Goal: Task Accomplishment & Management: Manage account settings

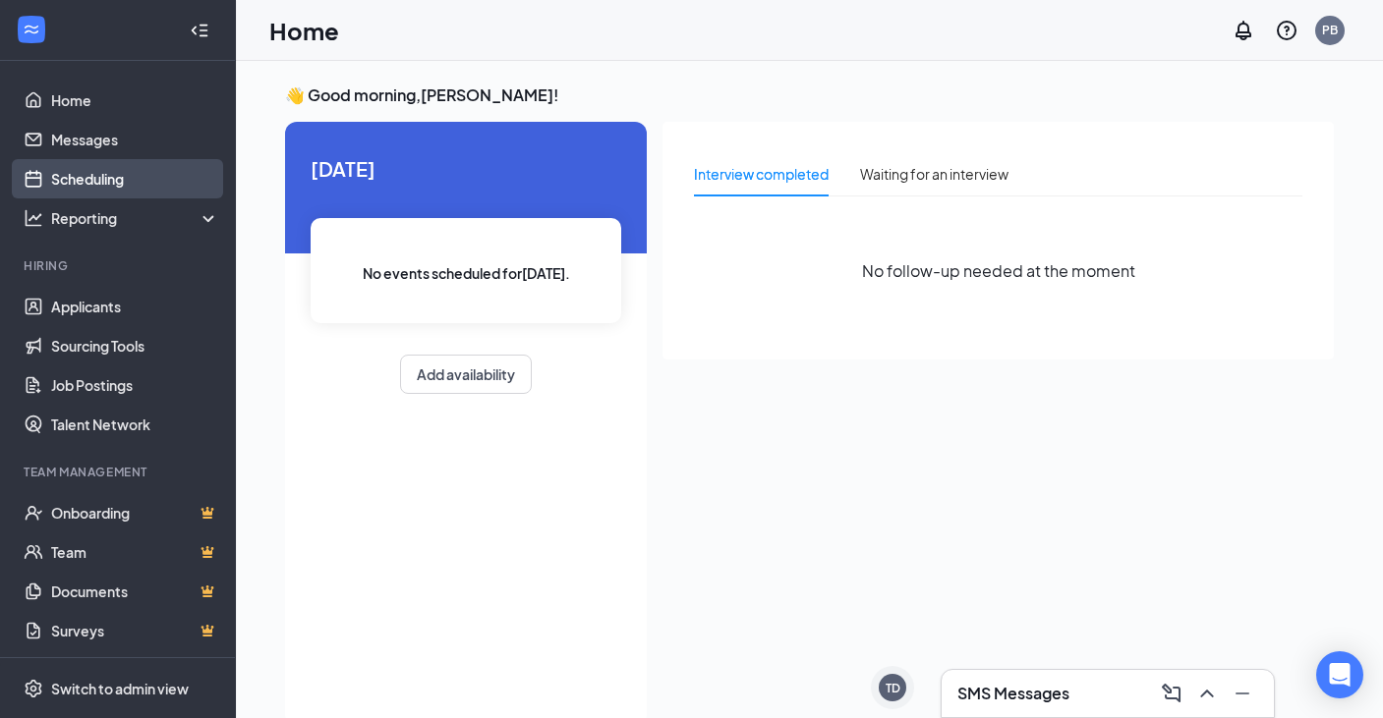
click at [95, 184] on link "Scheduling" at bounding box center [135, 178] width 168 height 39
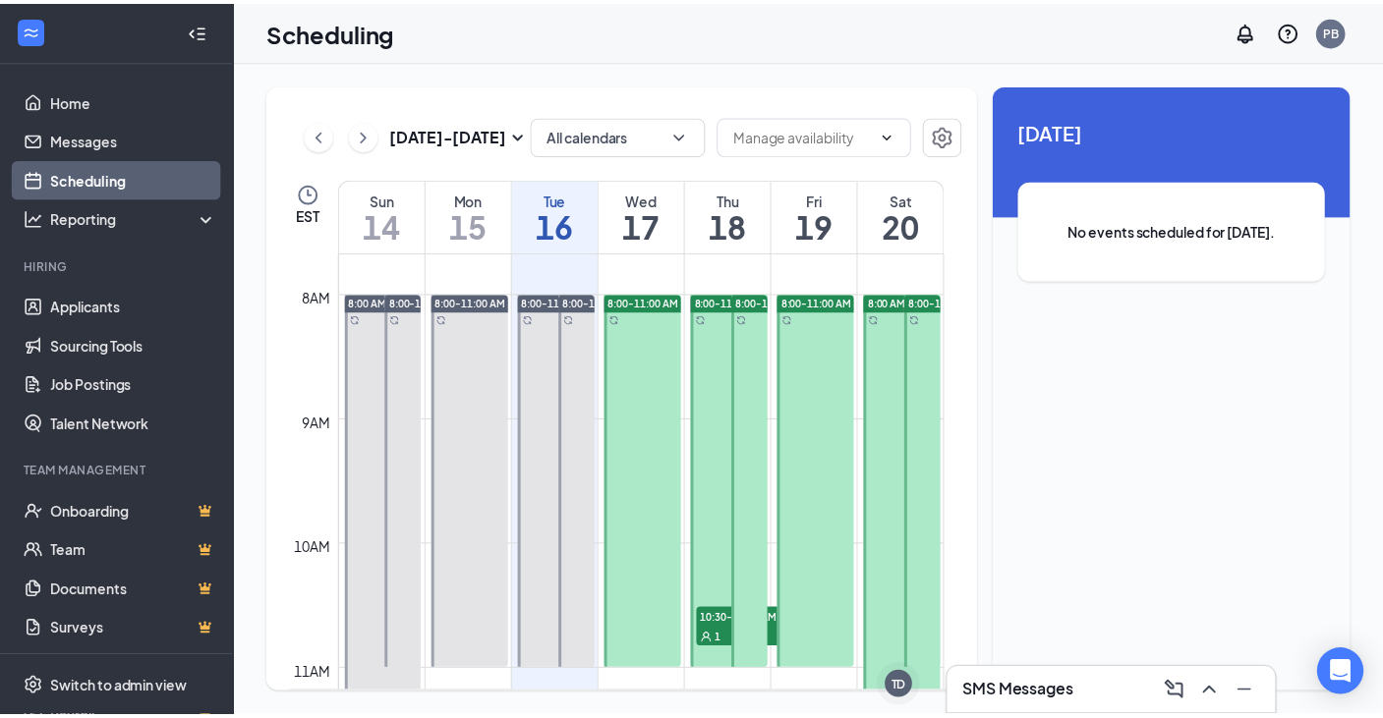
scroll to position [1064, 0]
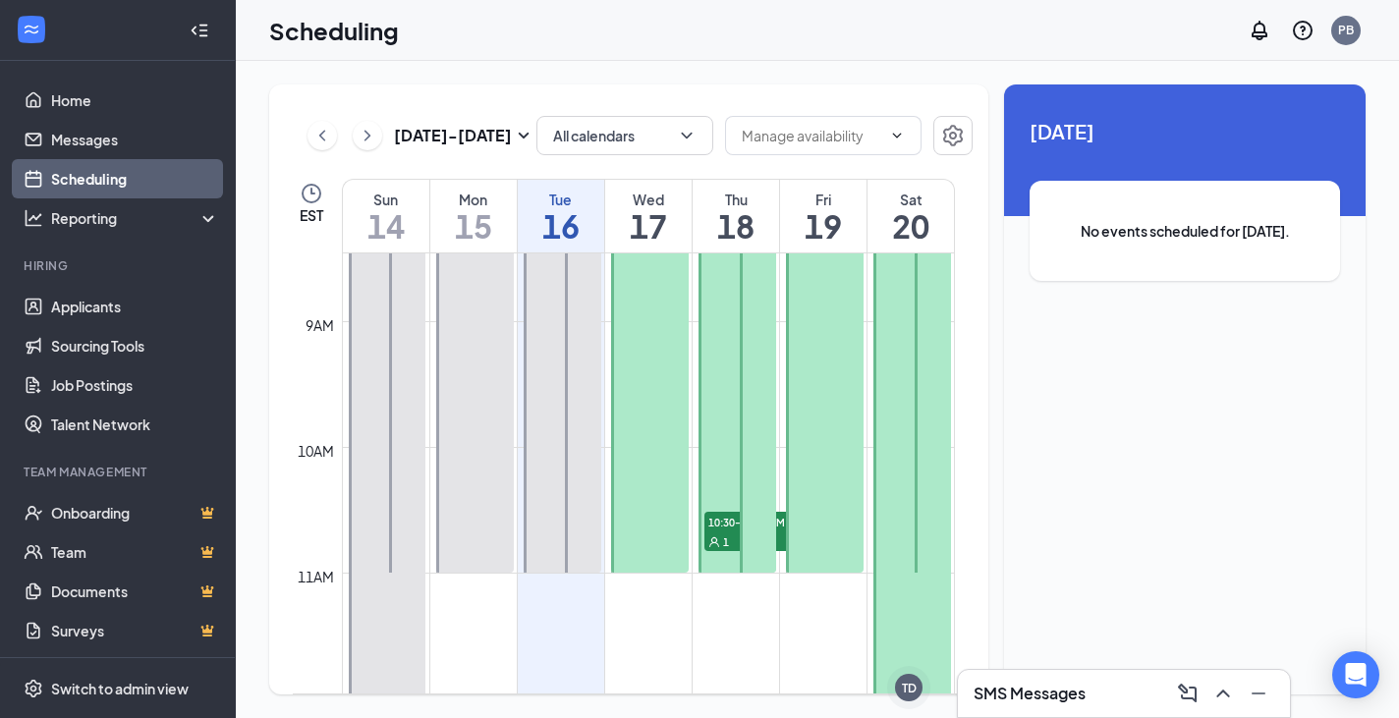
click at [752, 371] on div at bounding box center [758, 385] width 36 height 376
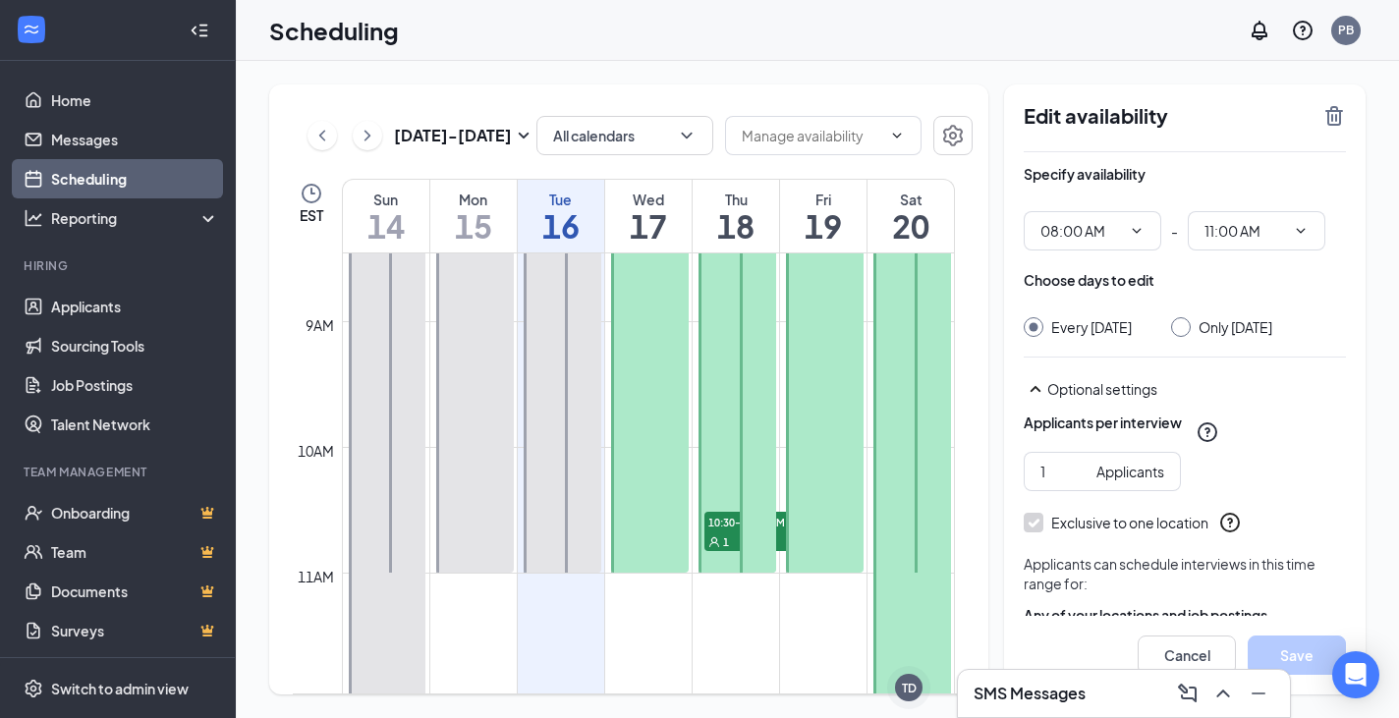
click at [730, 544] on div "1" at bounding box center [754, 542] width 98 height 20
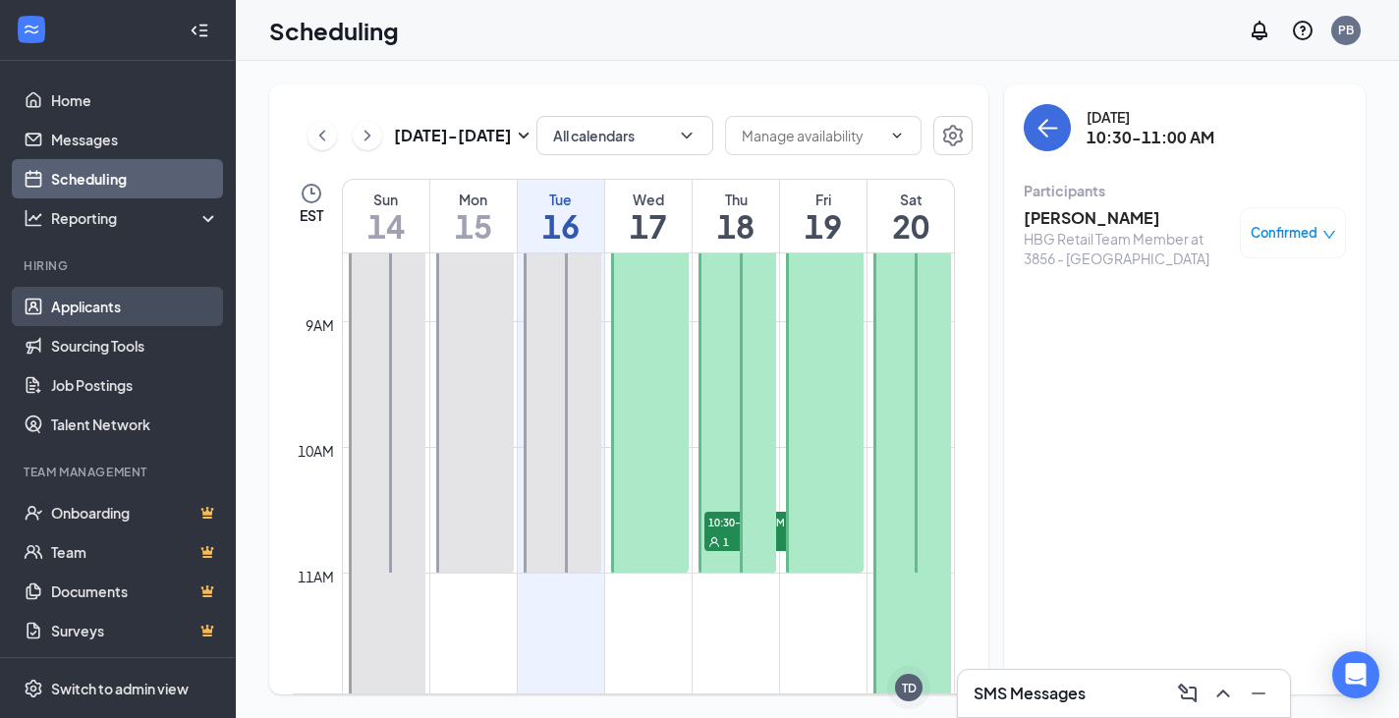
click at [93, 300] on link "Applicants" at bounding box center [135, 306] width 168 height 39
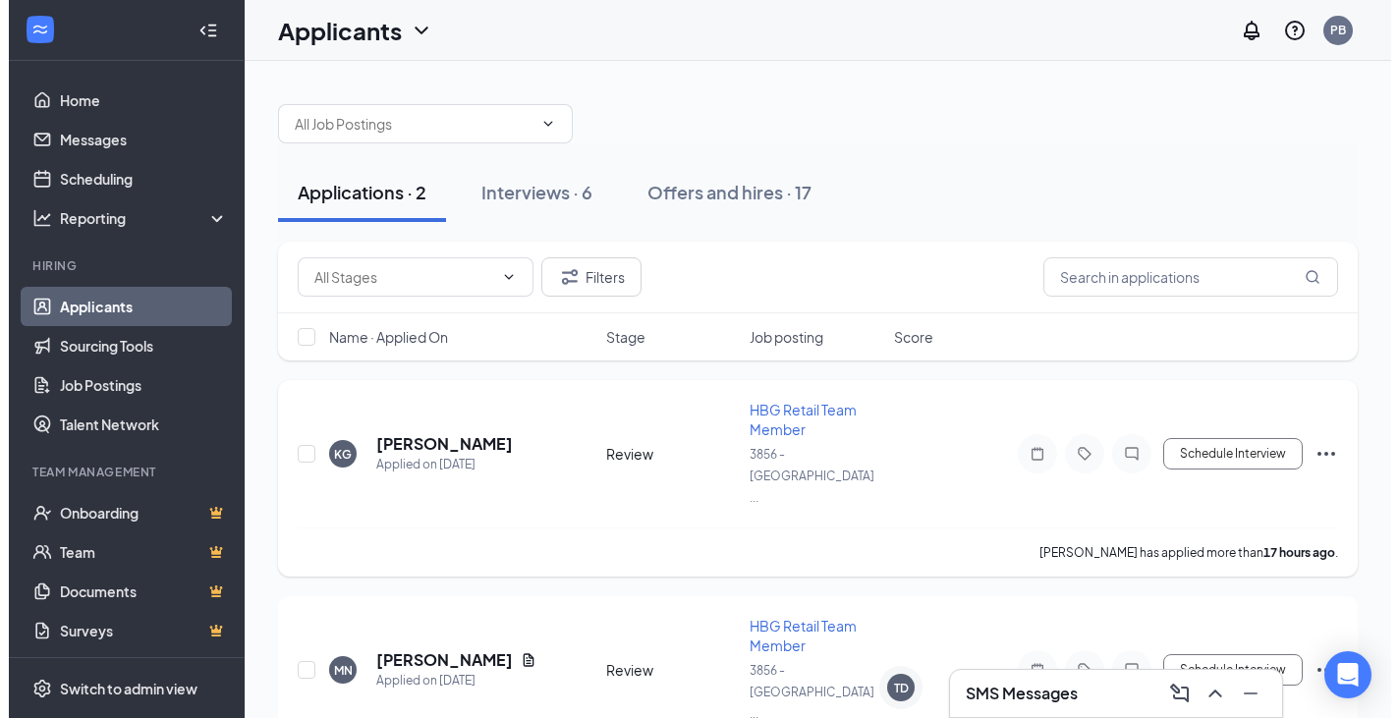
scroll to position [12, 0]
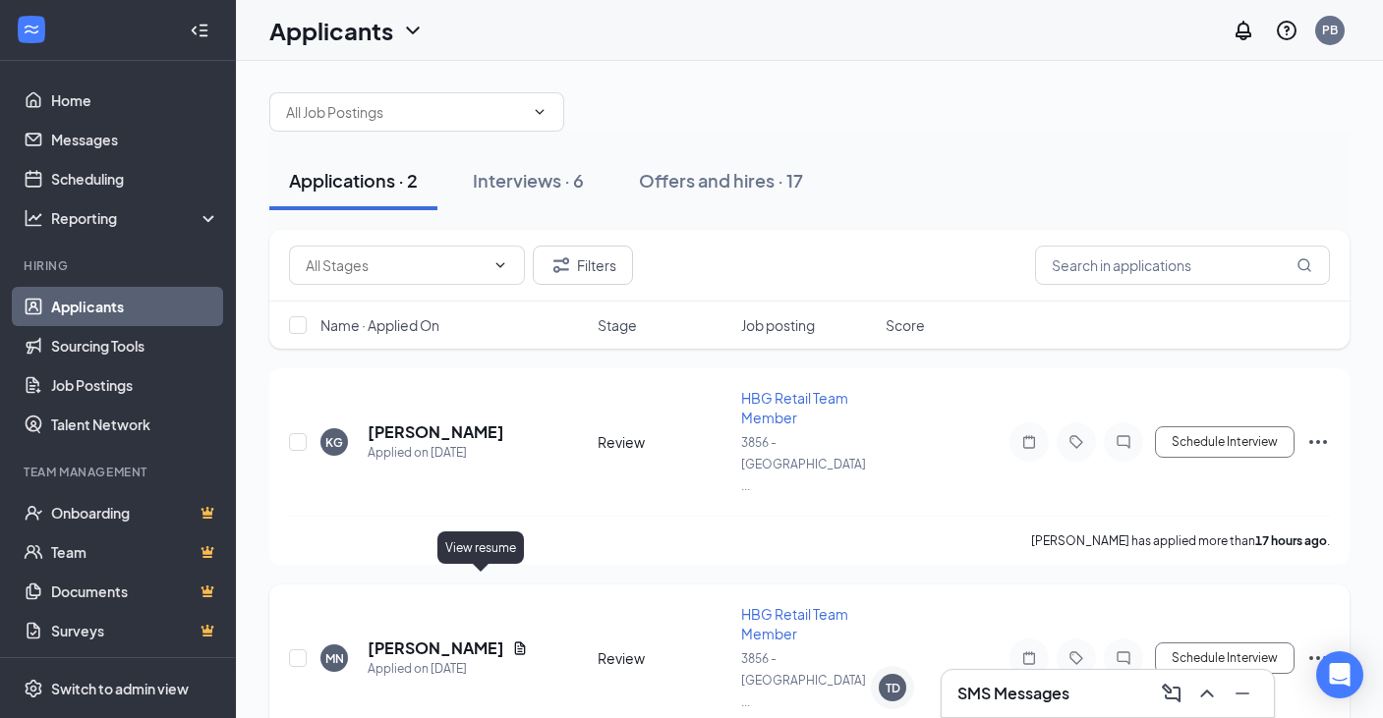
click at [515, 642] on icon "Document" at bounding box center [520, 648] width 11 height 13
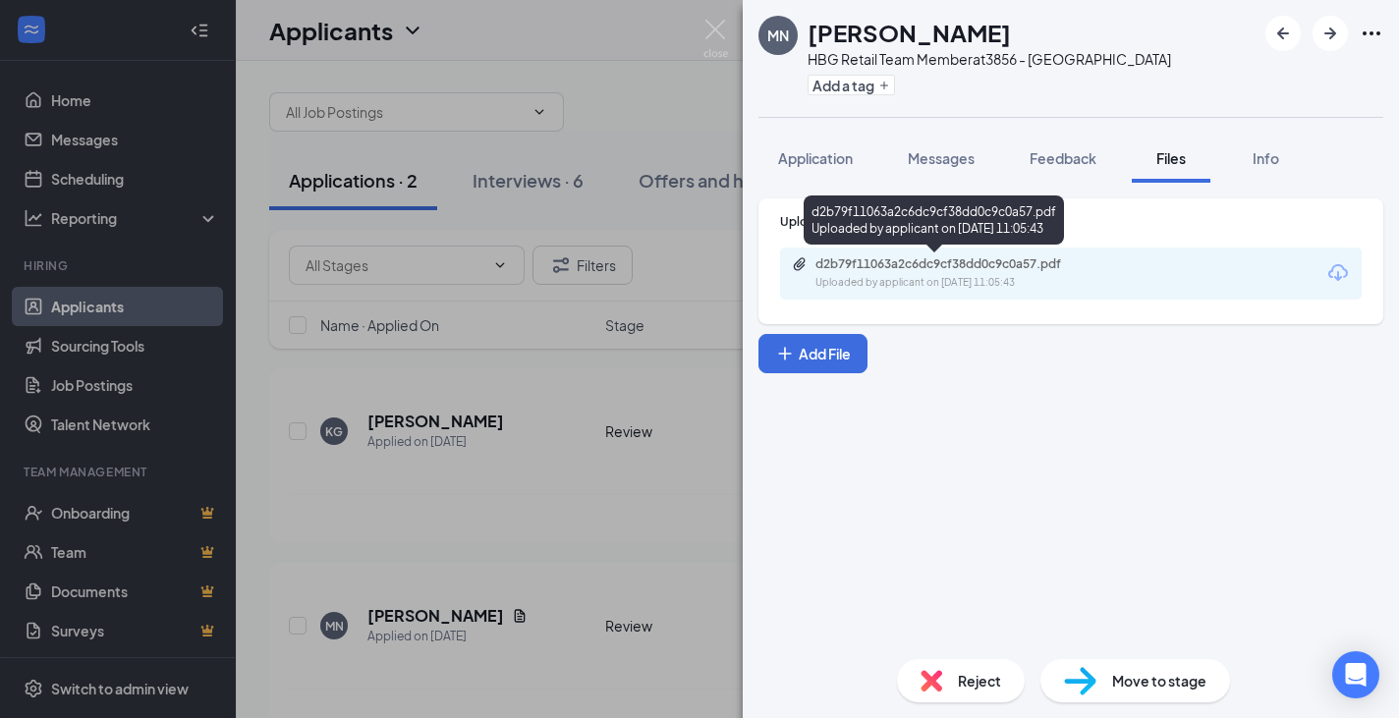
click at [967, 284] on div "Uploaded by applicant on [DATE] 11:05:43" at bounding box center [963, 283] width 295 height 16
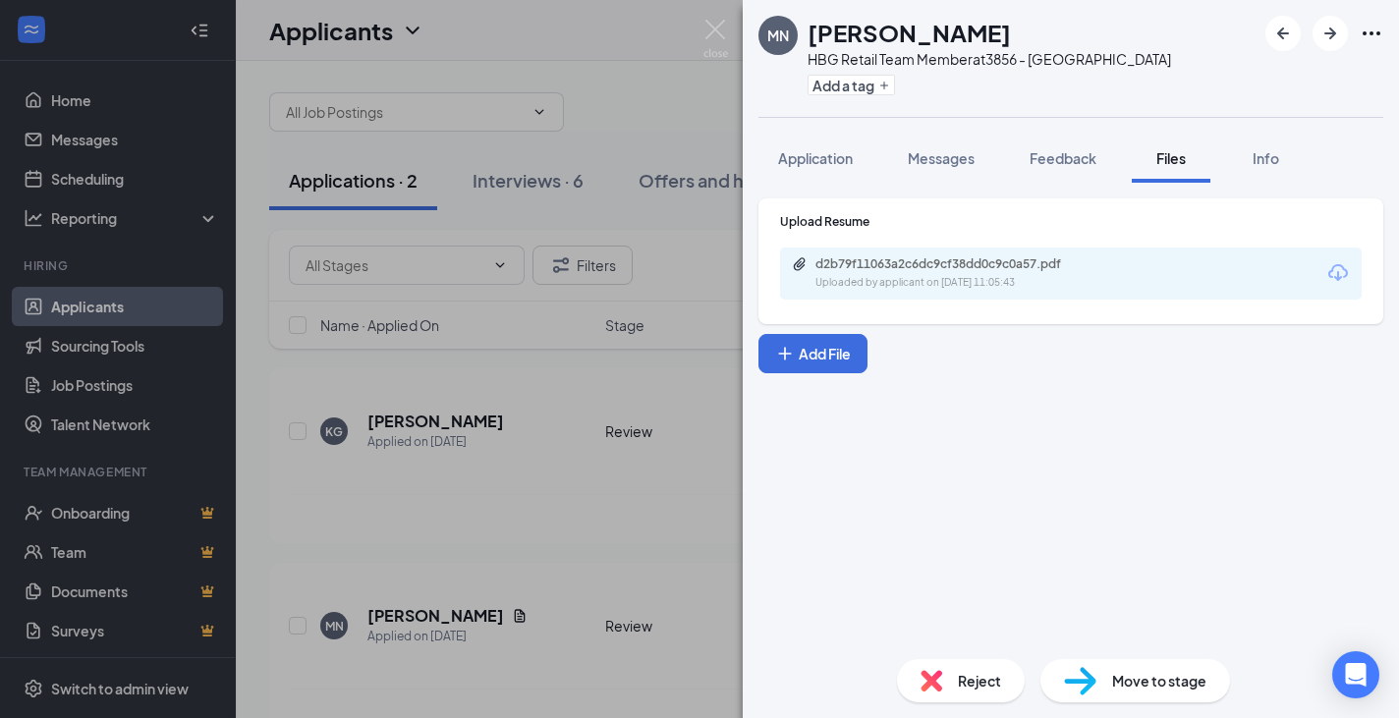
click at [1090, 667] on img at bounding box center [1080, 681] width 32 height 28
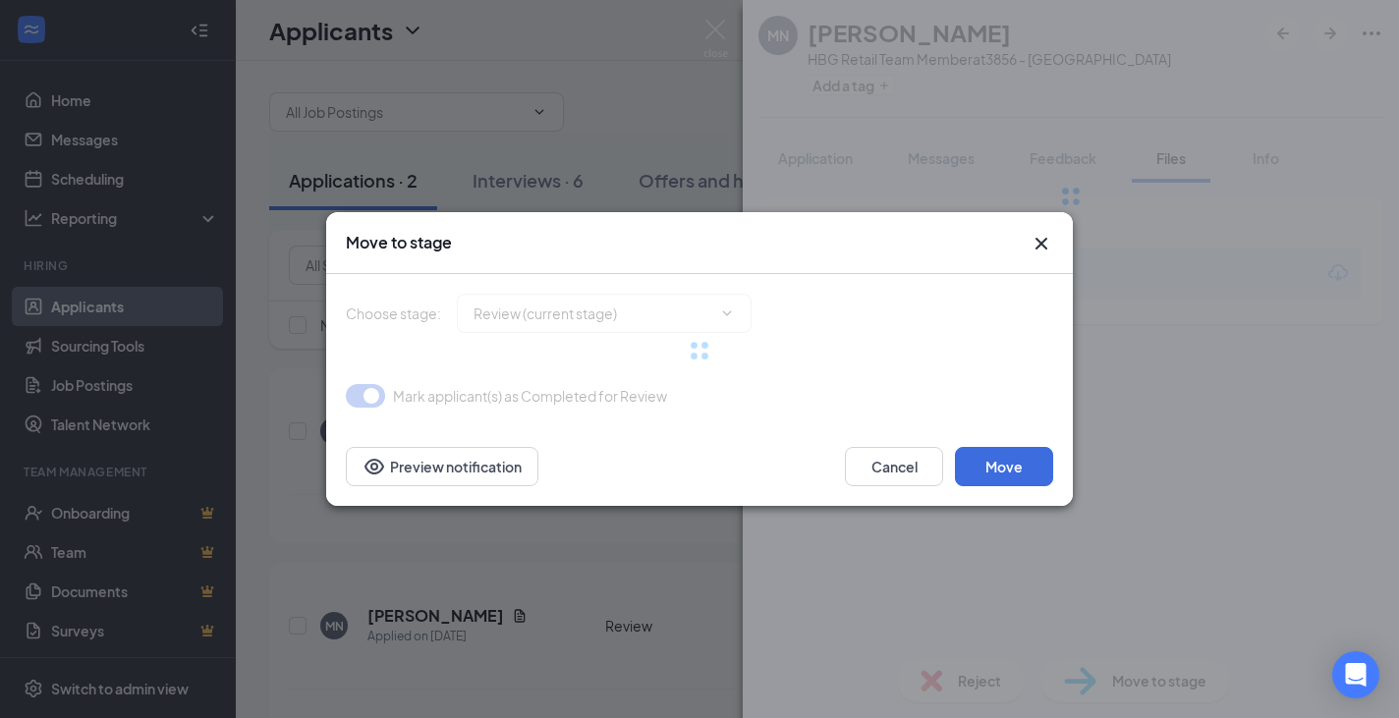
type input "1st Onsite Interview (next stage)"
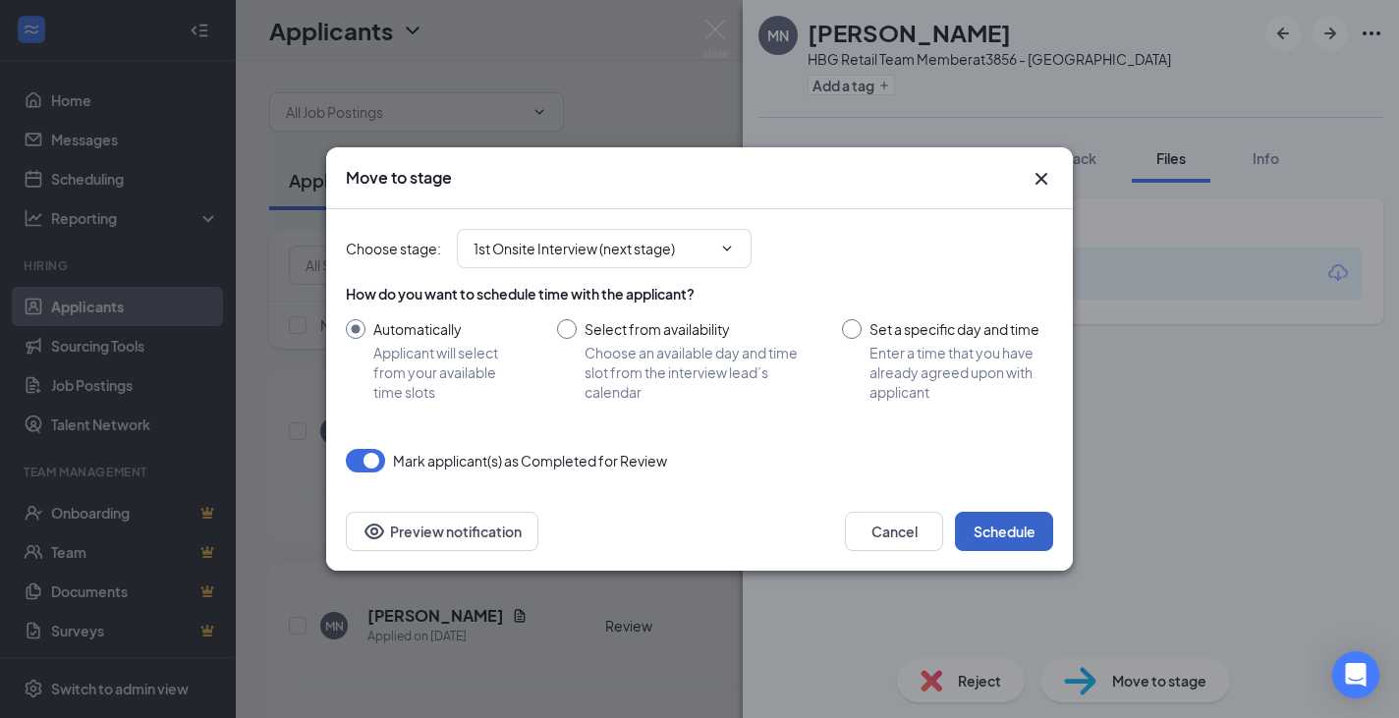
click at [993, 518] on button "Schedule" at bounding box center [1004, 531] width 98 height 39
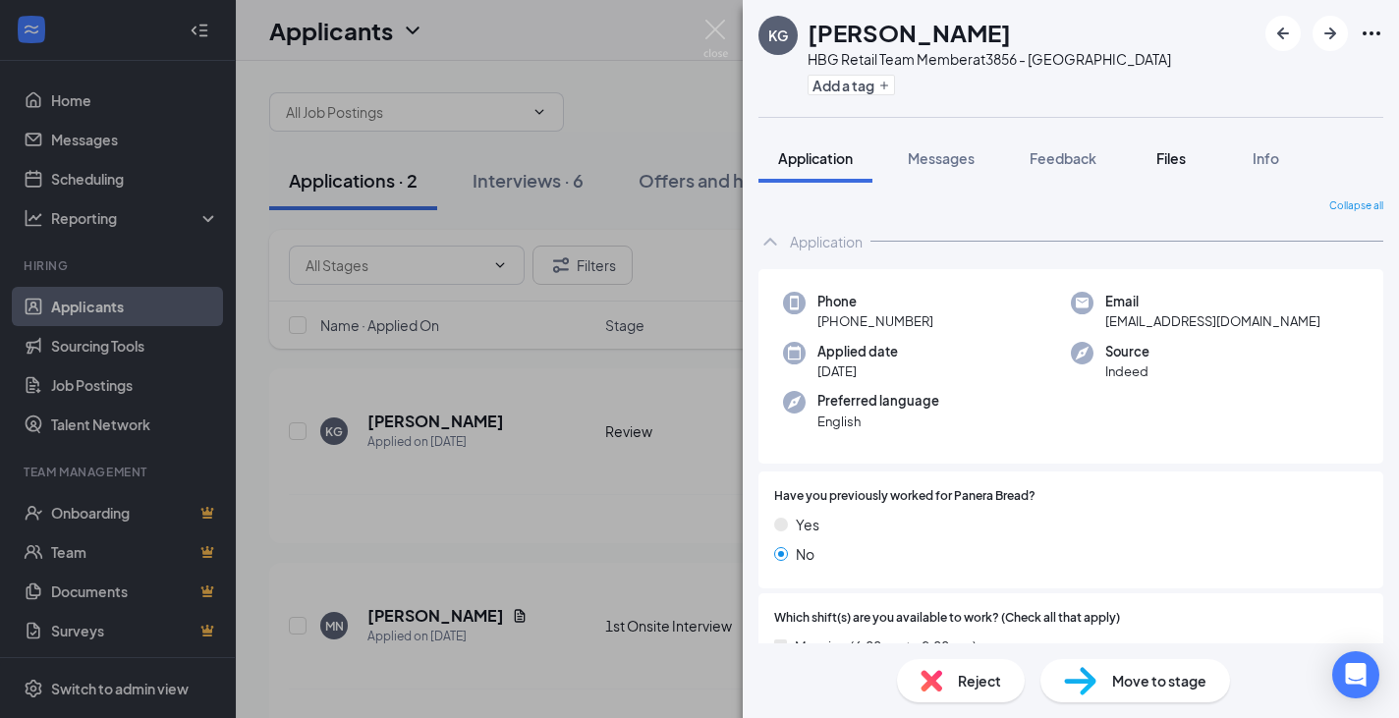
drag, startPoint x: 1109, startPoint y: 160, endPoint x: 1145, endPoint y: 157, distance: 35.5
click at [1120, 158] on div "Application Messages Feedback Files Info" at bounding box center [1071, 158] width 625 height 49
click at [1150, 157] on button "Files" at bounding box center [1171, 158] width 79 height 49
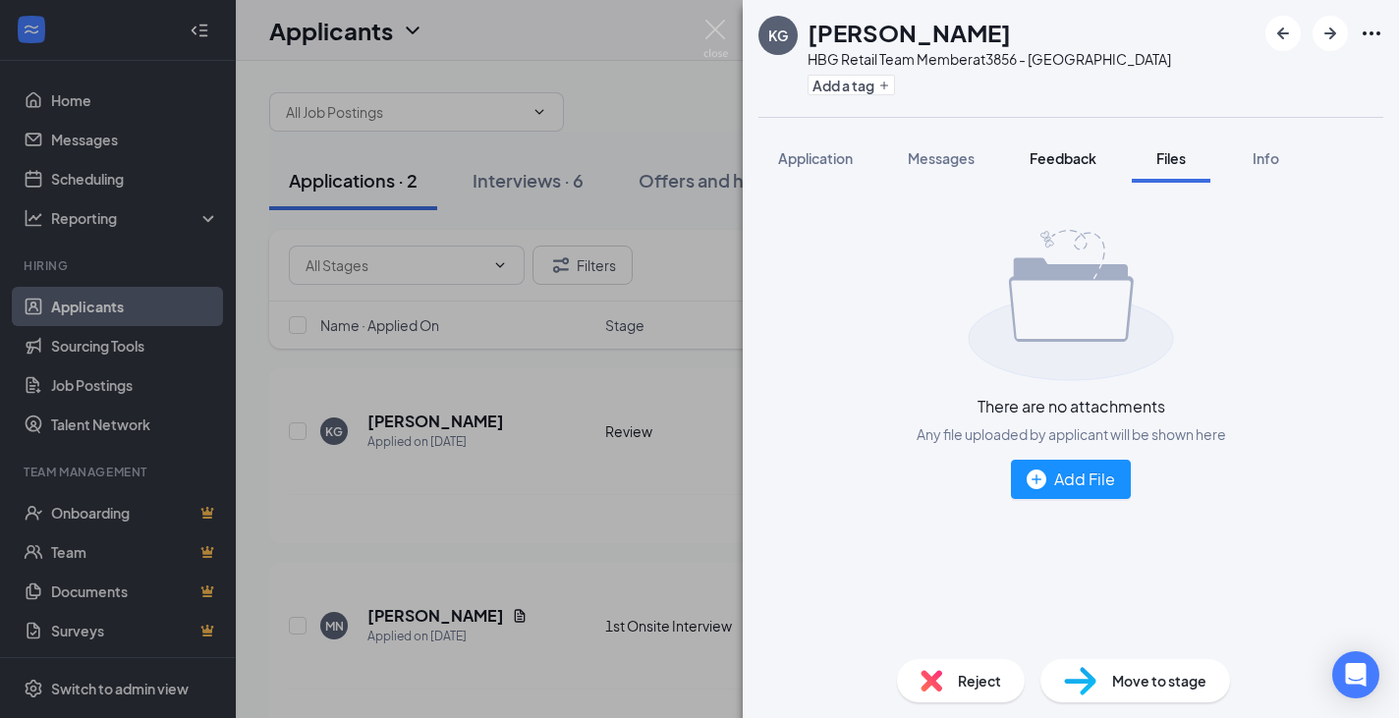
click at [1074, 154] on span "Feedback" at bounding box center [1063, 158] width 67 height 18
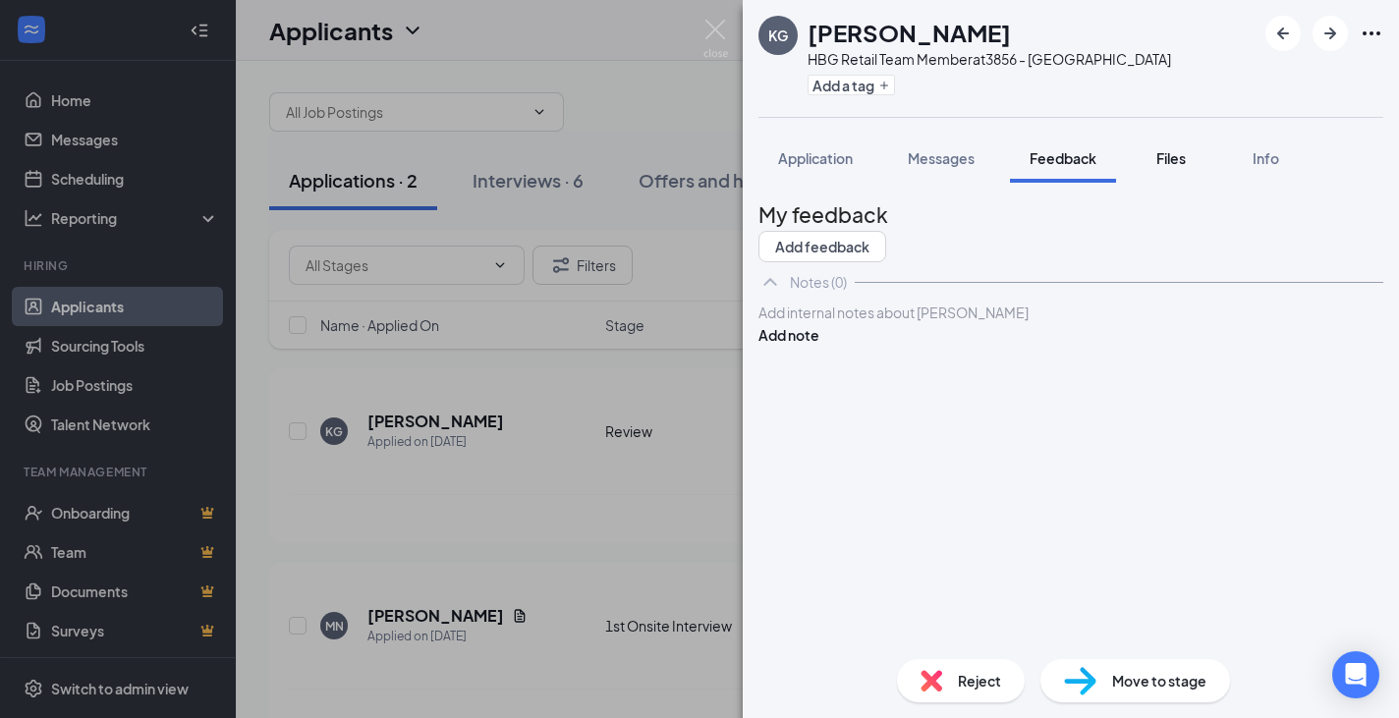
click at [1154, 161] on div "Files" at bounding box center [1171, 158] width 39 height 20
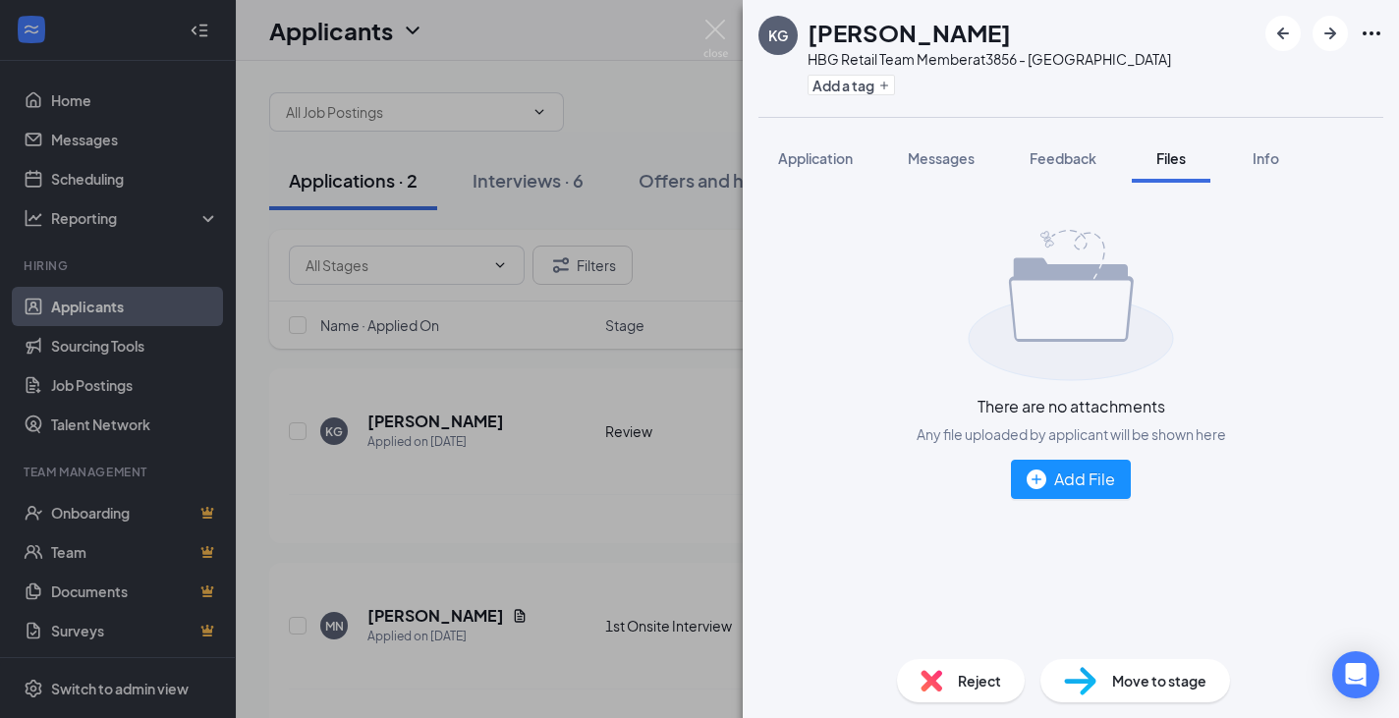
click at [981, 684] on span "Reject" at bounding box center [979, 681] width 43 height 22
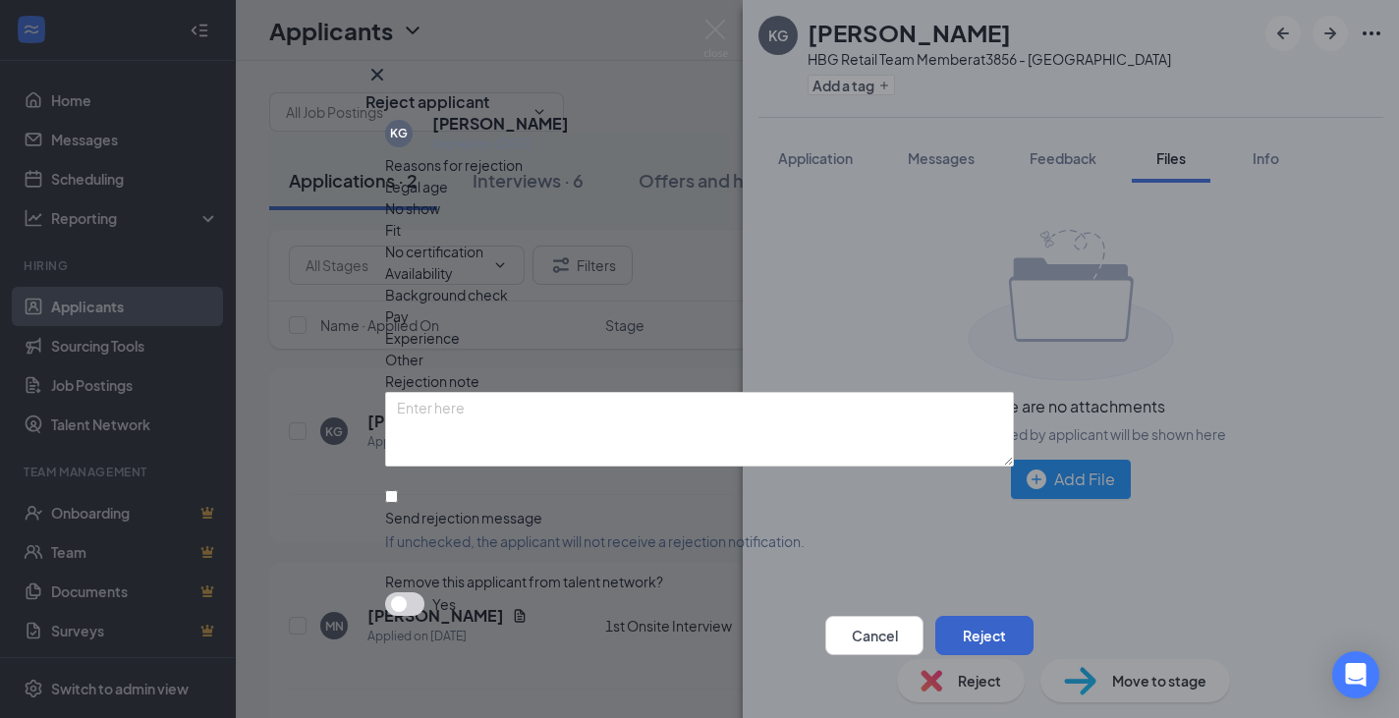
click at [953, 616] on button "Reject" at bounding box center [985, 635] width 98 height 39
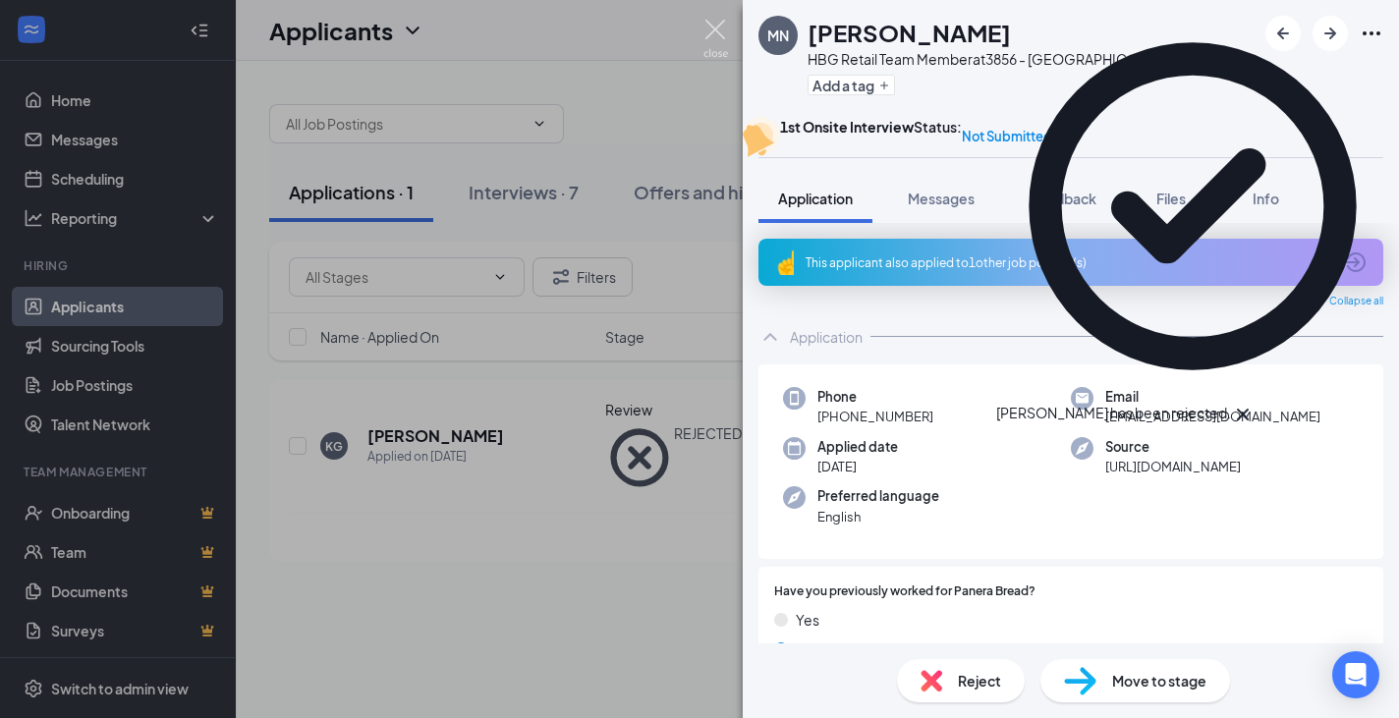
click at [725, 38] on img at bounding box center [716, 39] width 25 height 38
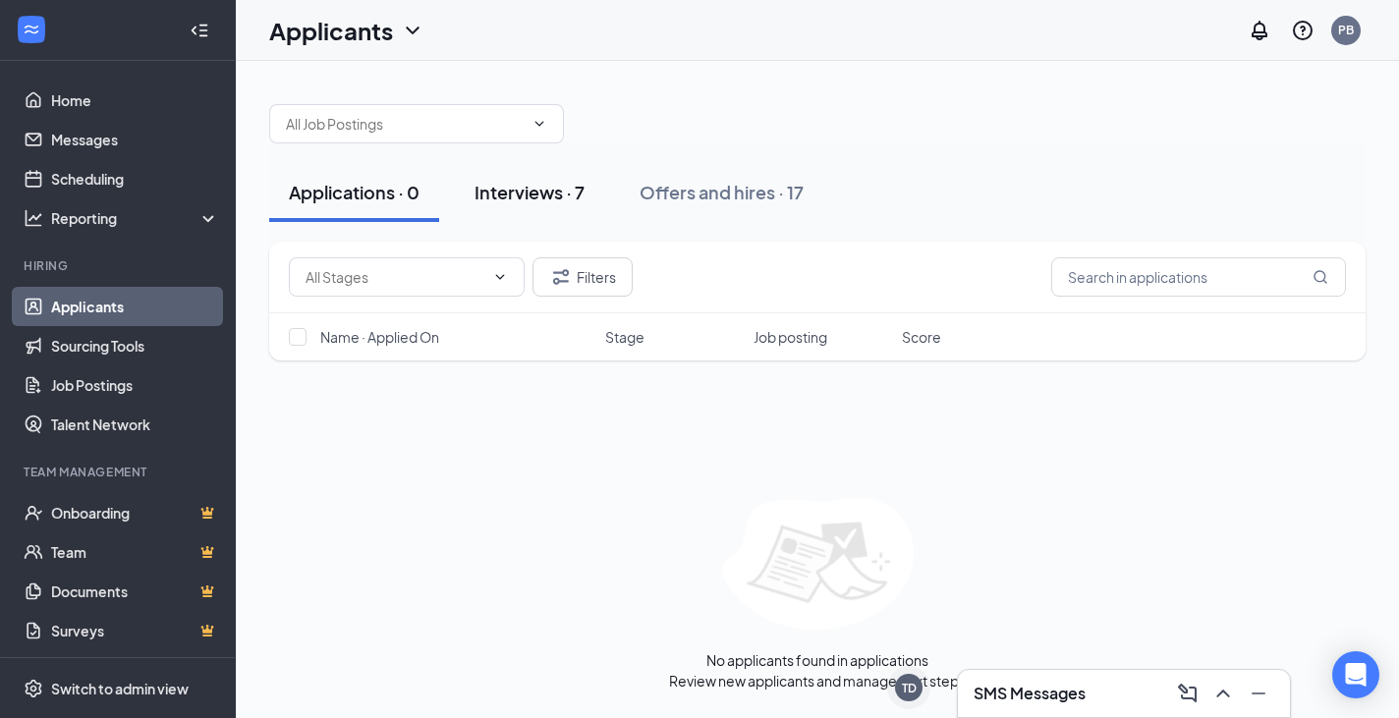
click at [517, 215] on button "Interviews · 7" at bounding box center [529, 192] width 149 height 59
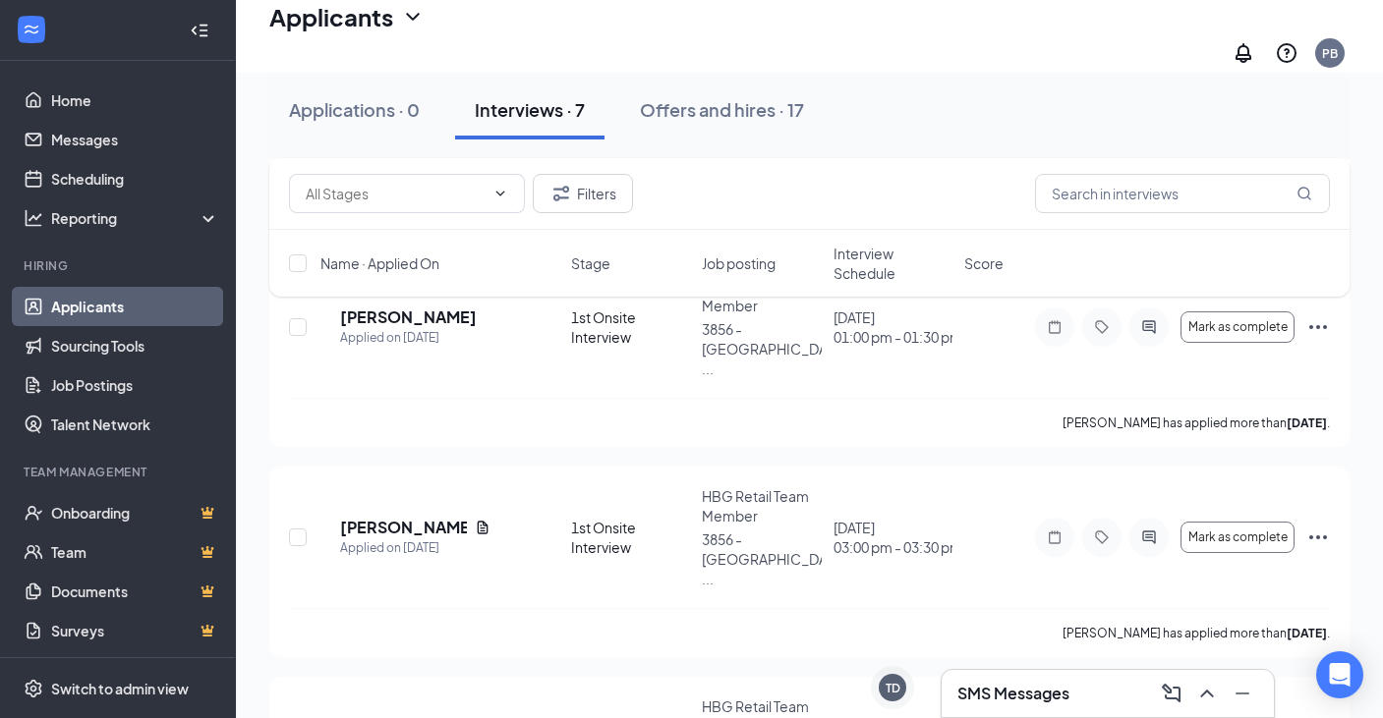
scroll to position [862, 0]
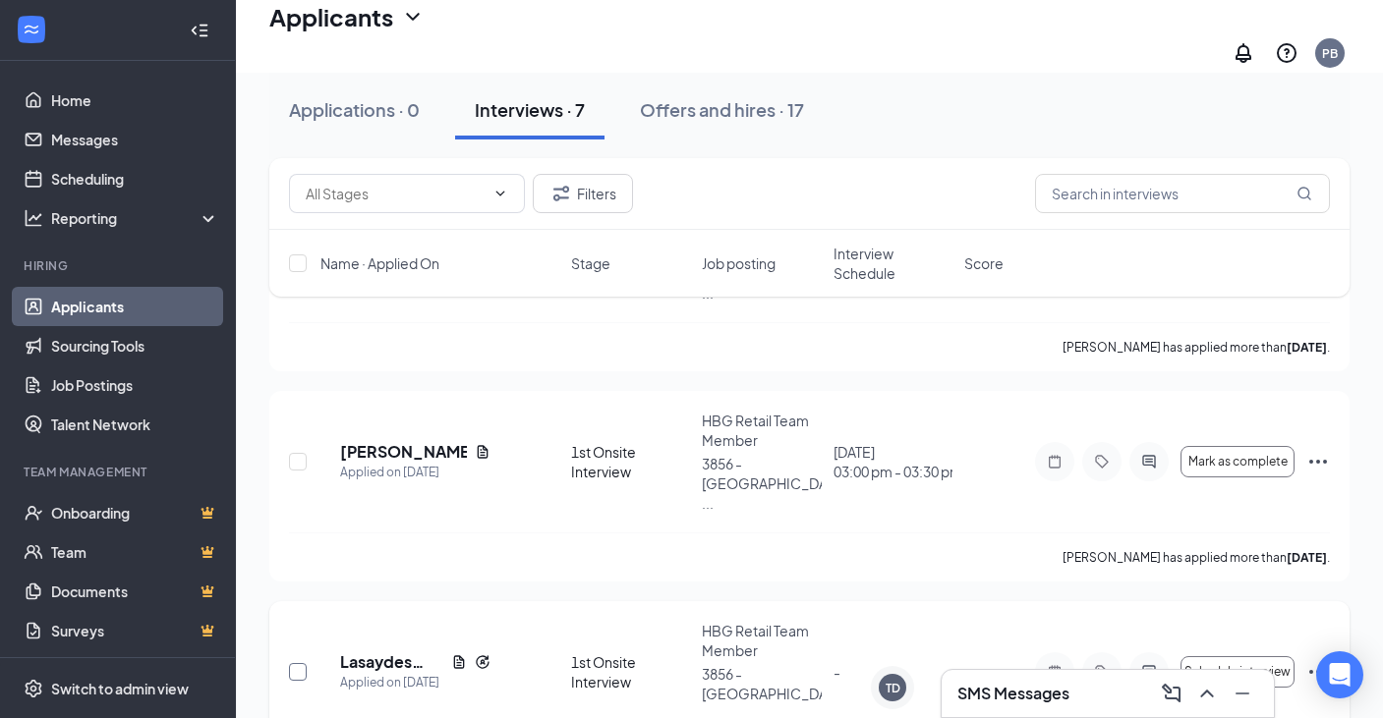
click at [292, 663] on input "checkbox" at bounding box center [298, 672] width 18 height 18
checkbox input "true"
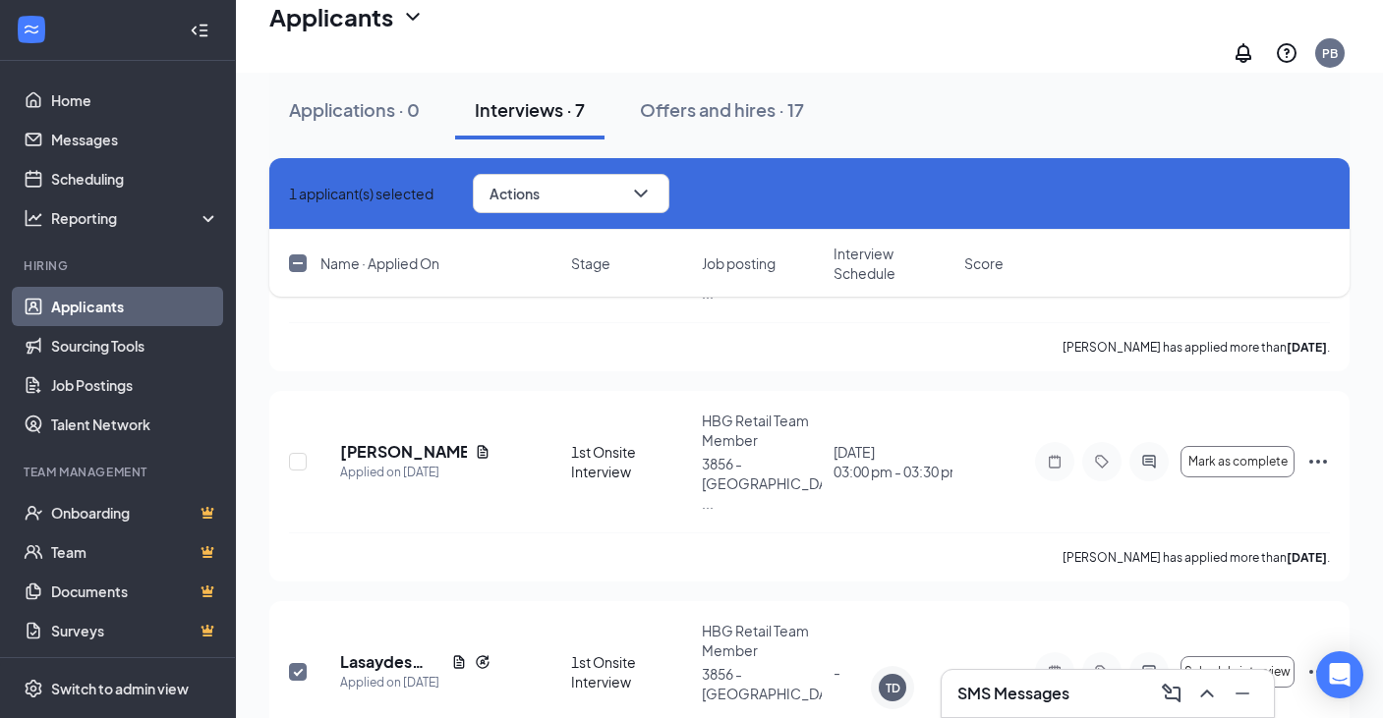
checkbox input "true"
click at [587, 177] on button "Actions" at bounding box center [571, 193] width 197 height 39
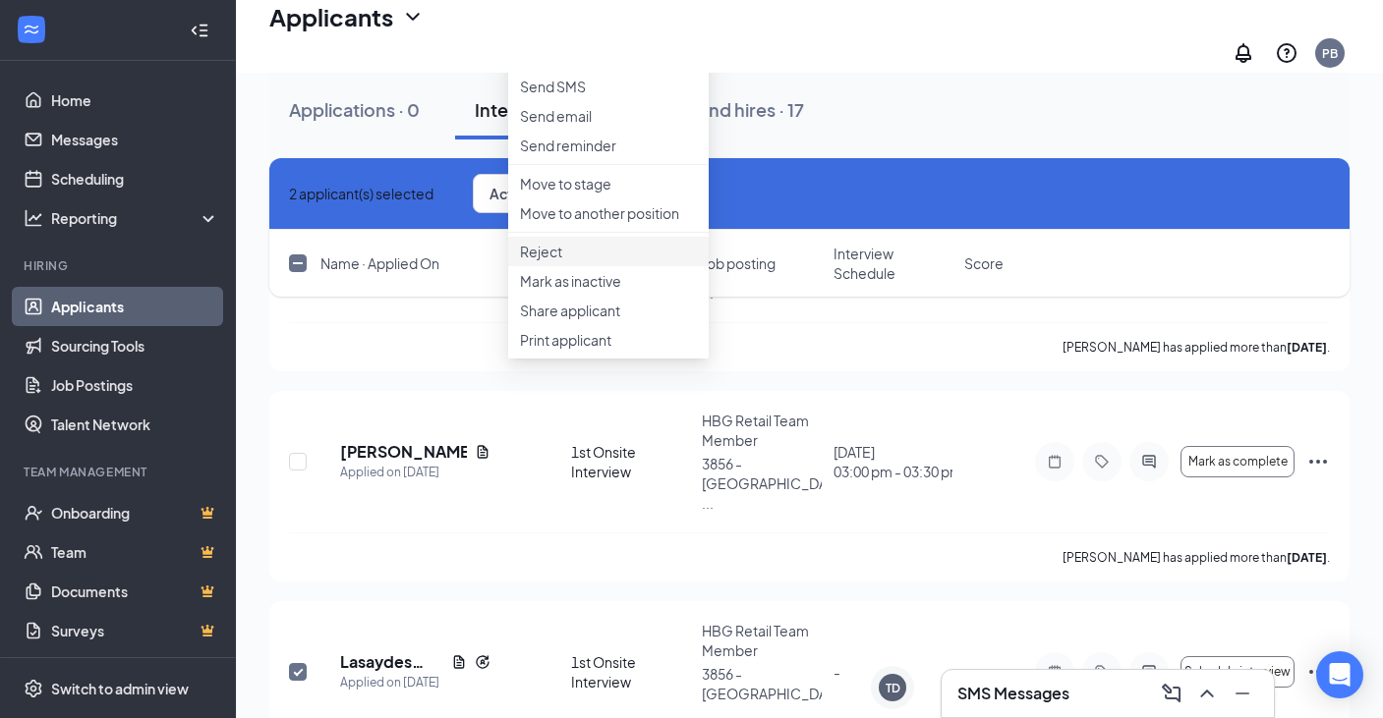
click at [588, 261] on p "Reject" at bounding box center [608, 252] width 177 height 20
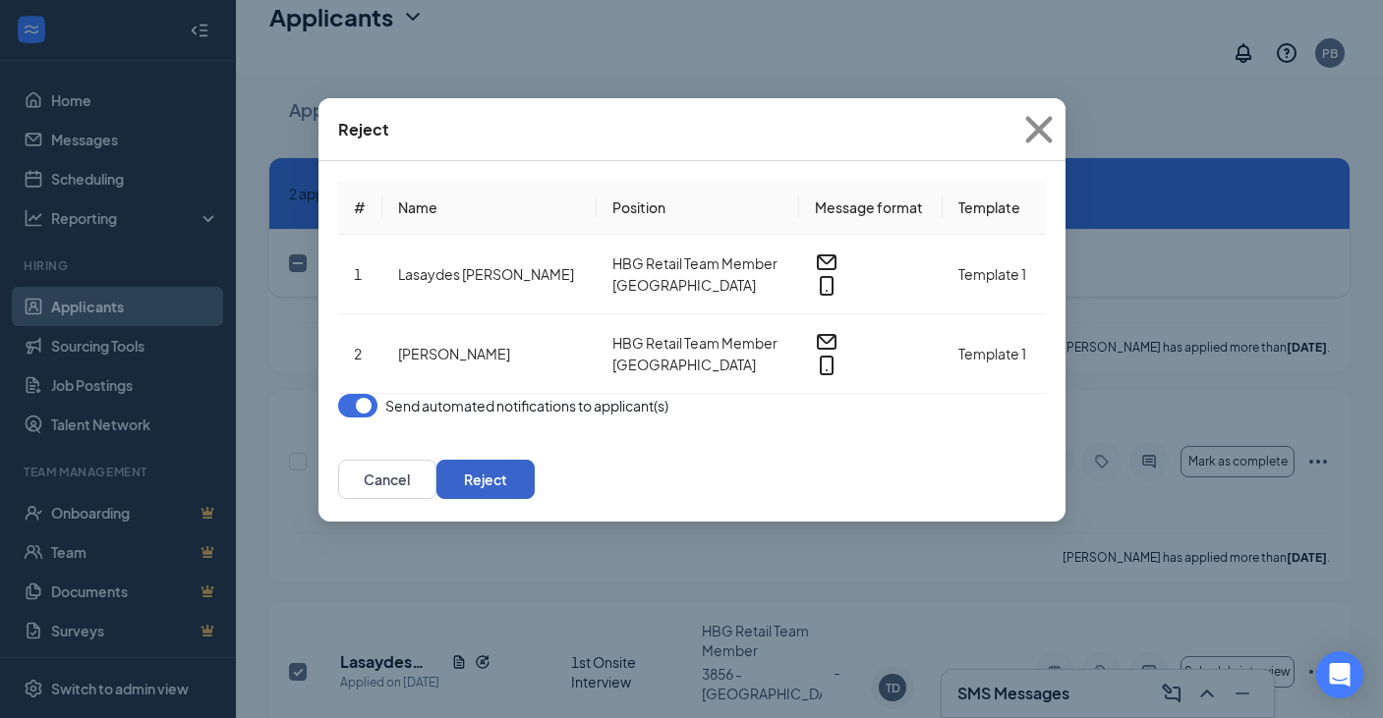
click at [535, 481] on button "Reject" at bounding box center [485, 479] width 98 height 39
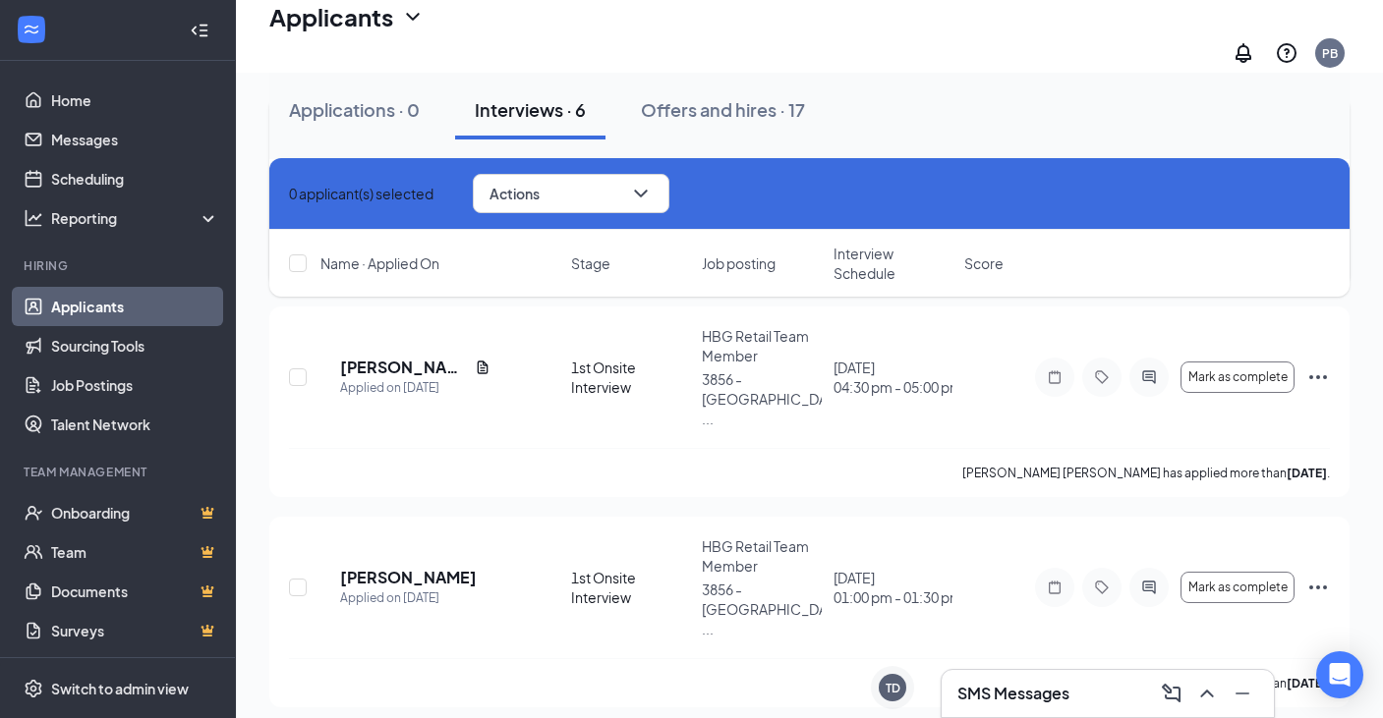
scroll to position [0, 0]
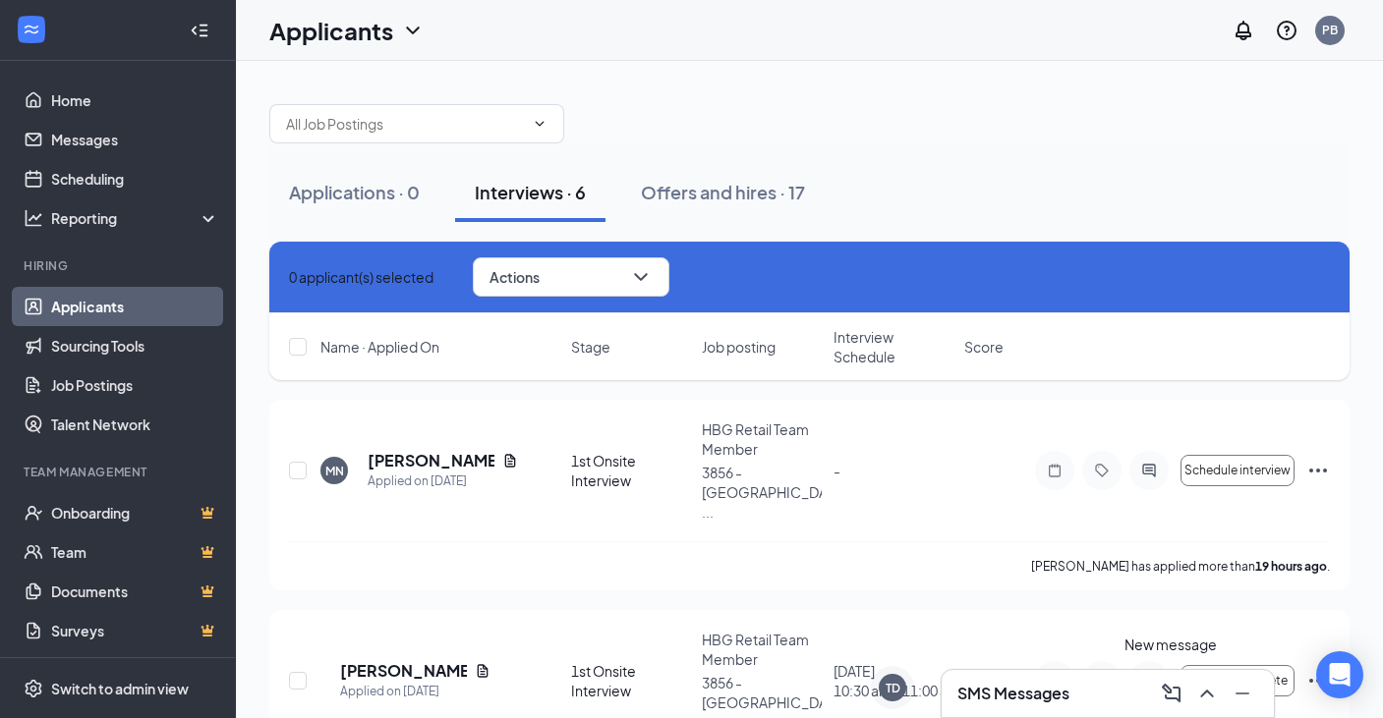
click at [1132, 692] on div "SMS Messages" at bounding box center [1107, 693] width 301 height 31
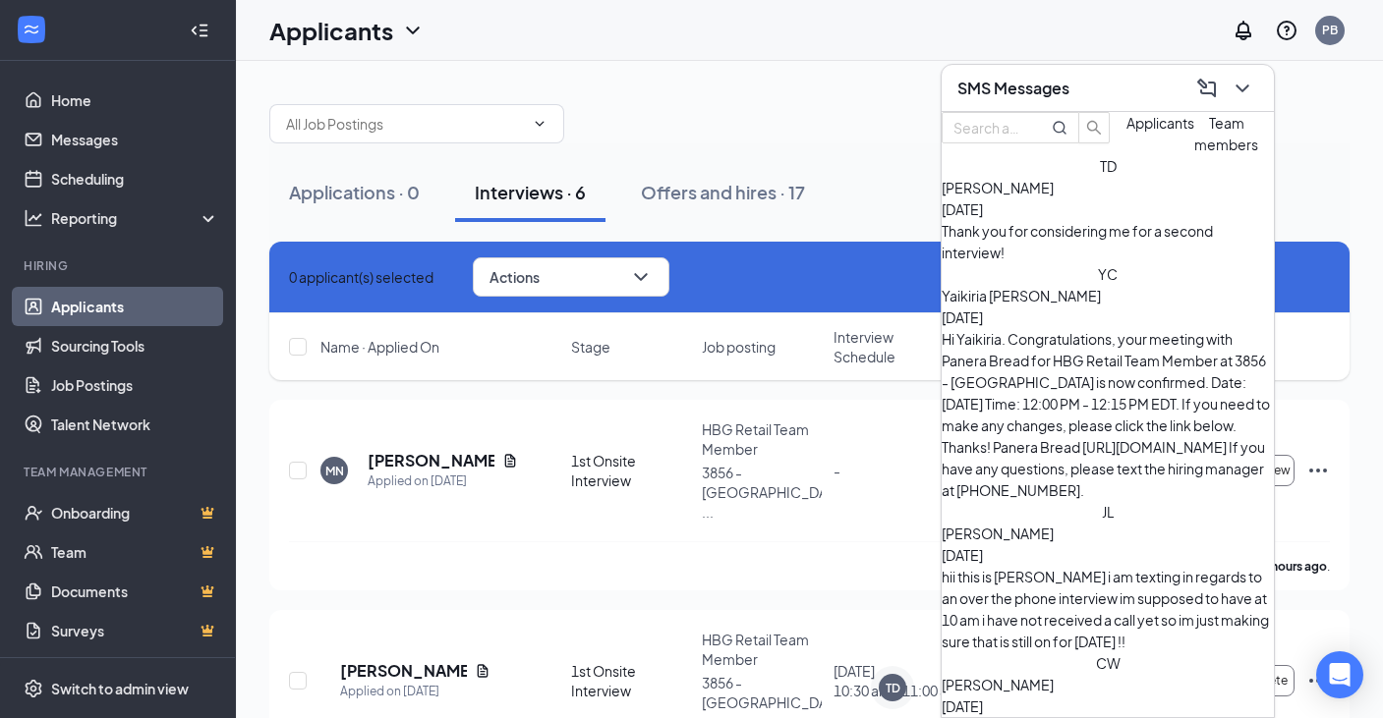
click at [1047, 653] on div "CW [PERSON_NAME] [DATE] Hey, just checking in to see if you were still interest…" at bounding box center [1107, 718] width 332 height 130
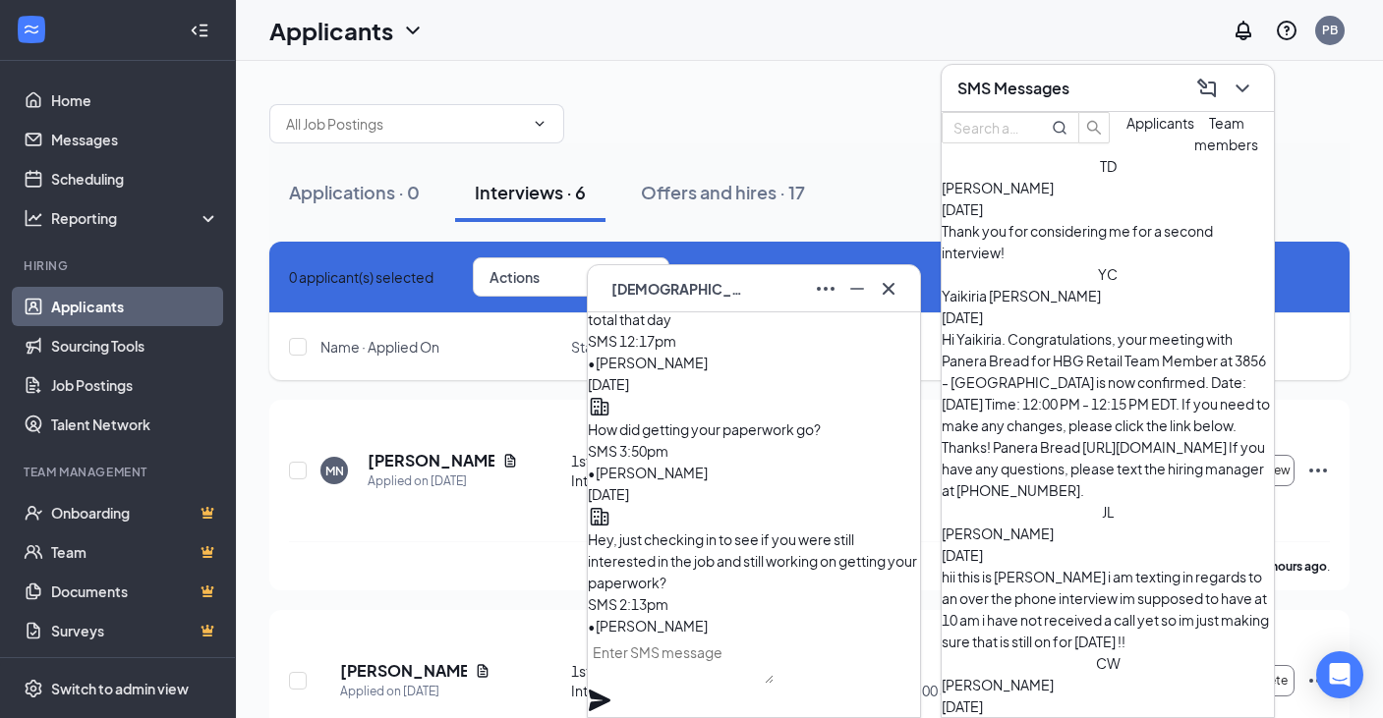
drag, startPoint x: 1150, startPoint y: 462, endPoint x: 1121, endPoint y: 521, distance: 65.5
click at [835, 289] on icon "Ellipses" at bounding box center [826, 289] width 24 height 24
click at [848, 369] on button "Archive conversation" at bounding box center [889, 359] width 135 height 22
click at [1082, 566] on div "hii this is [PERSON_NAME] i am texting in regards to an over the phone intervie…" at bounding box center [1107, 609] width 332 height 86
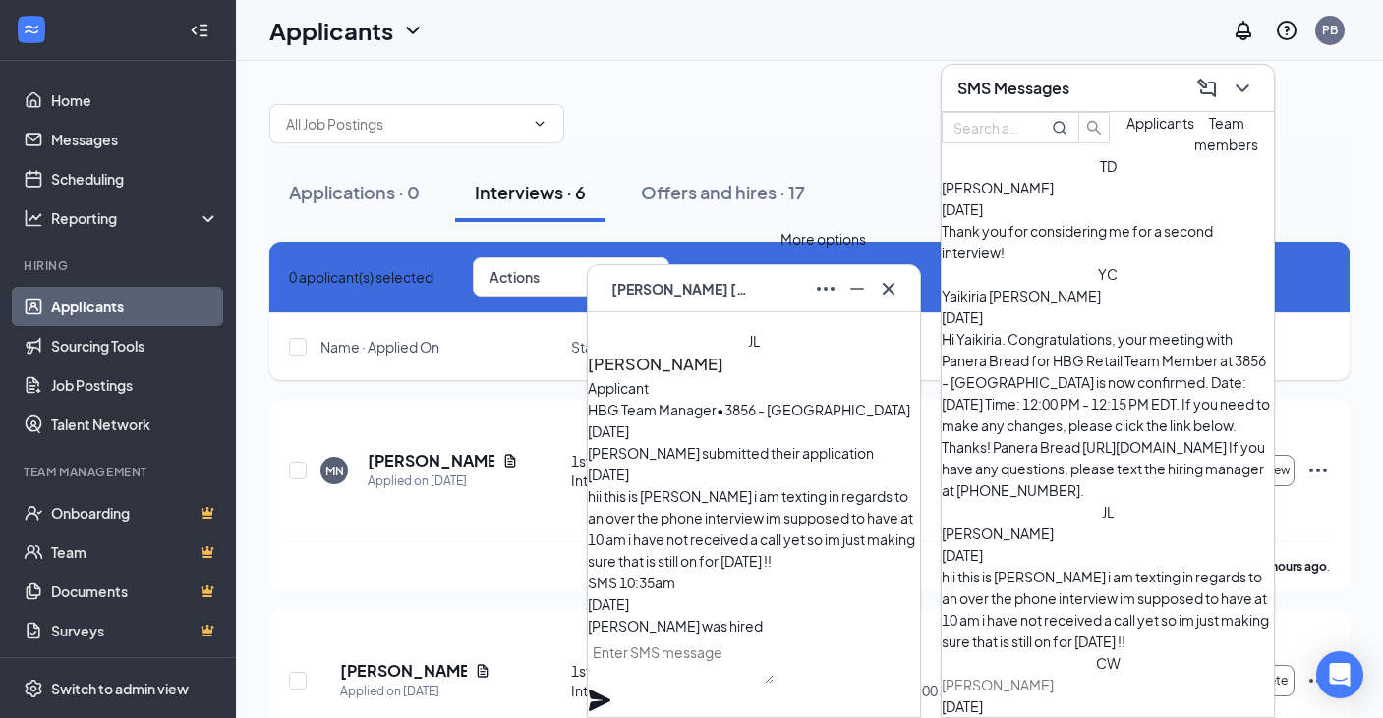
click at [821, 287] on icon "Ellipses" at bounding box center [826, 289] width 24 height 24
click at [908, 369] on button "Archive conversation" at bounding box center [889, 359] width 135 height 22
click at [1089, 338] on div "Hi Yaikiria. Congratulations, your meeting with Panera Bread for HBG Retail Tea…" at bounding box center [1107, 414] width 332 height 173
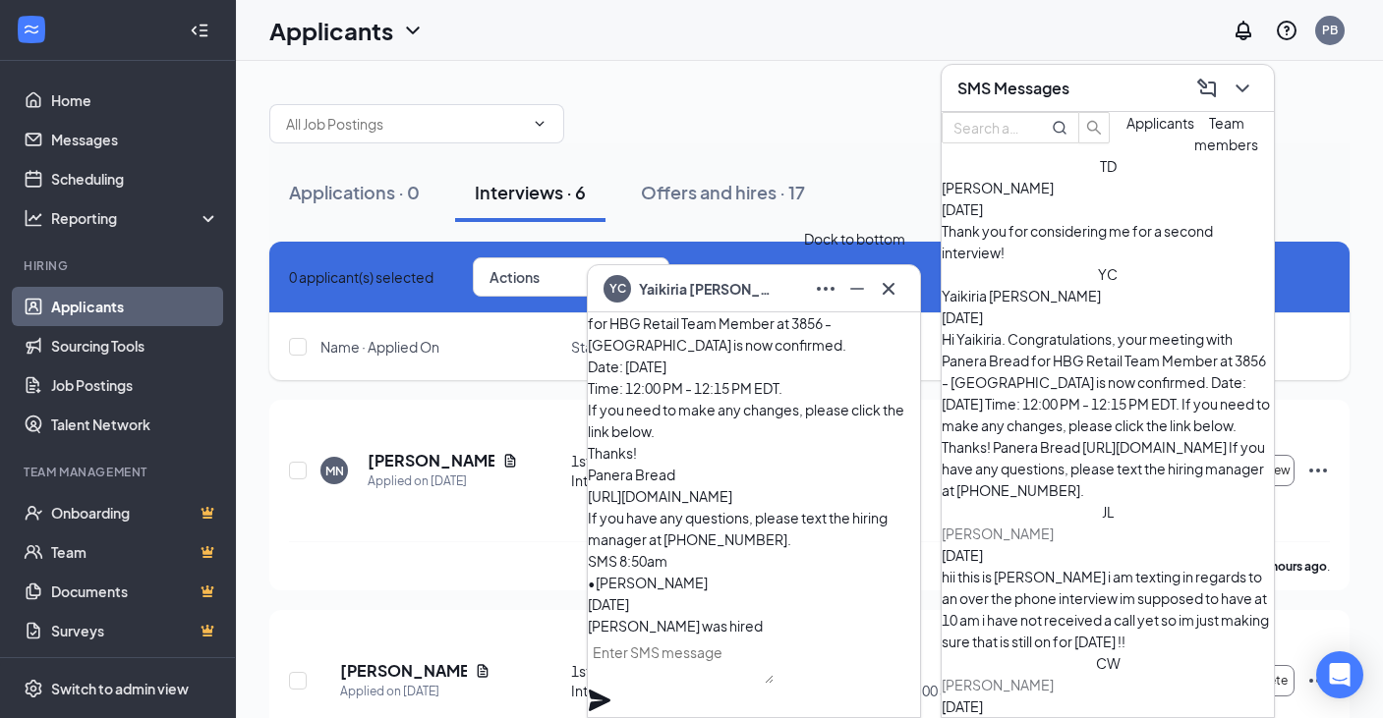
click at [853, 283] on icon "Minimize" at bounding box center [857, 289] width 24 height 24
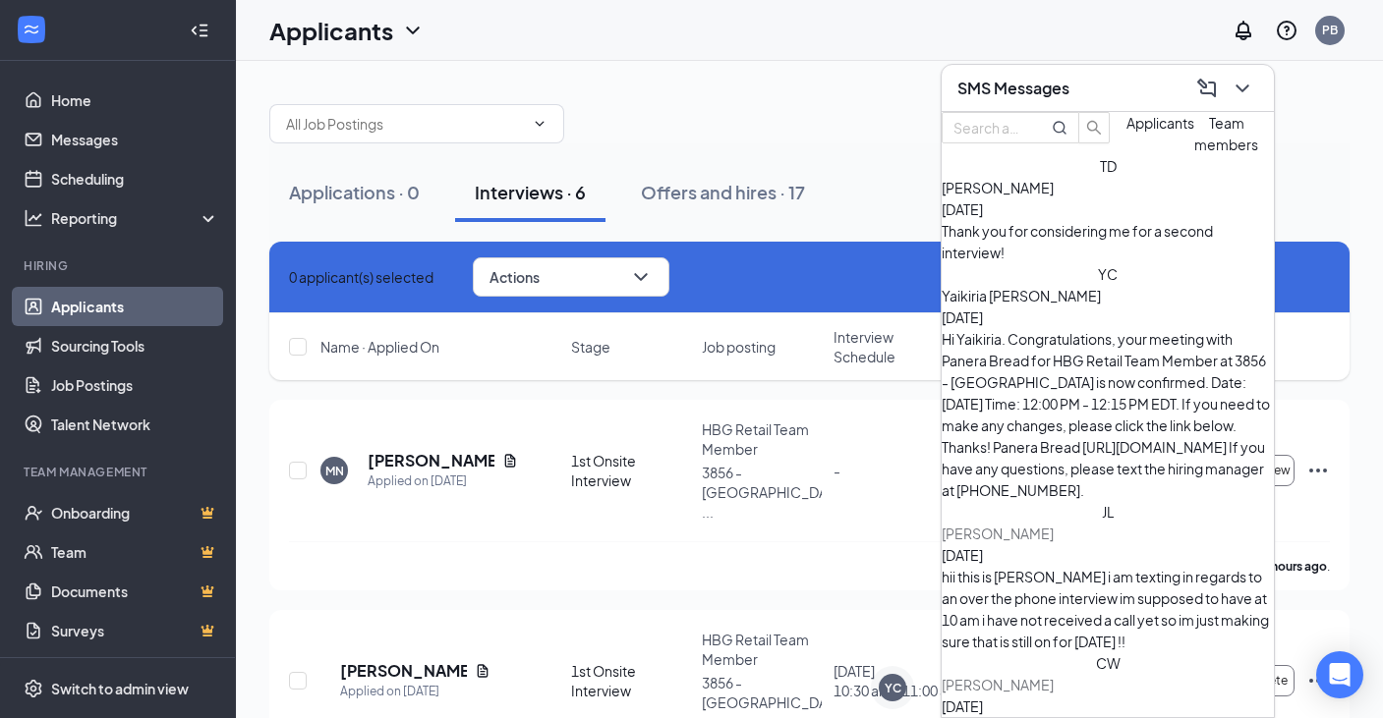
click at [1255, 95] on button at bounding box center [1241, 88] width 31 height 31
